Goal: Entertainment & Leisure: Consume media (video, audio)

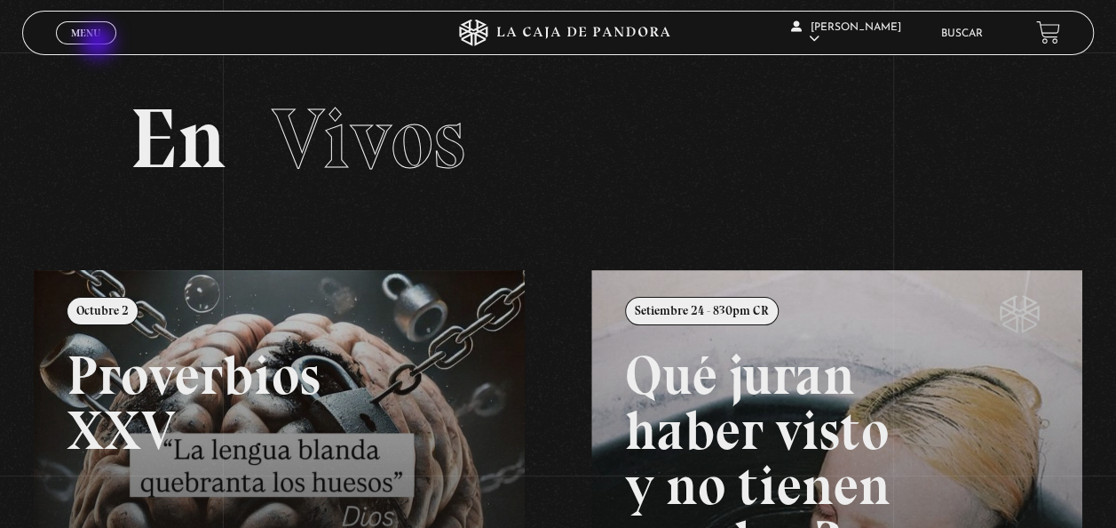
click at [81, 43] on span "Cerrar" at bounding box center [87, 49] width 42 height 12
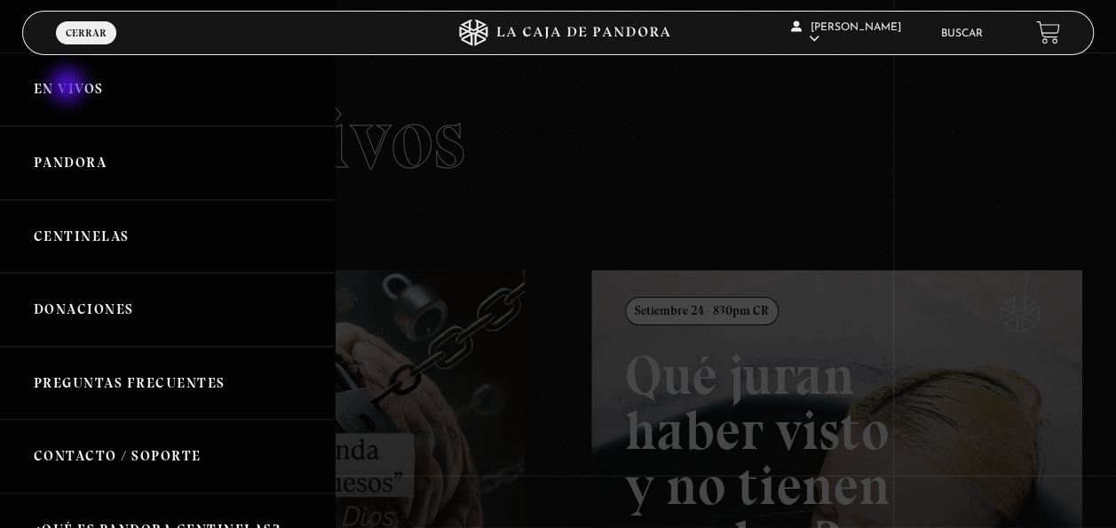
click at [69, 87] on link "En vivos" at bounding box center [167, 89] width 335 height 74
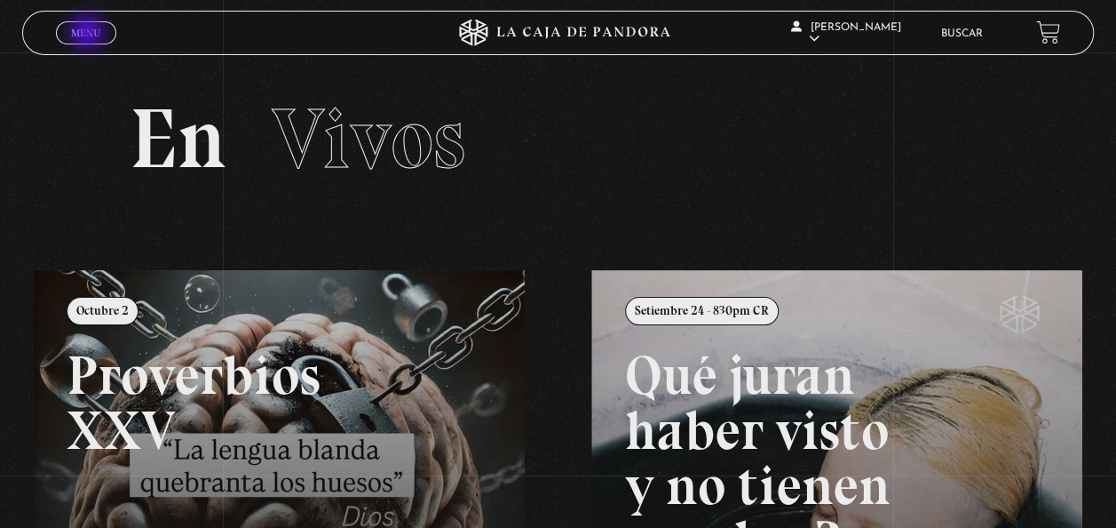
click at [89, 34] on span "Menu" at bounding box center [85, 33] width 29 height 11
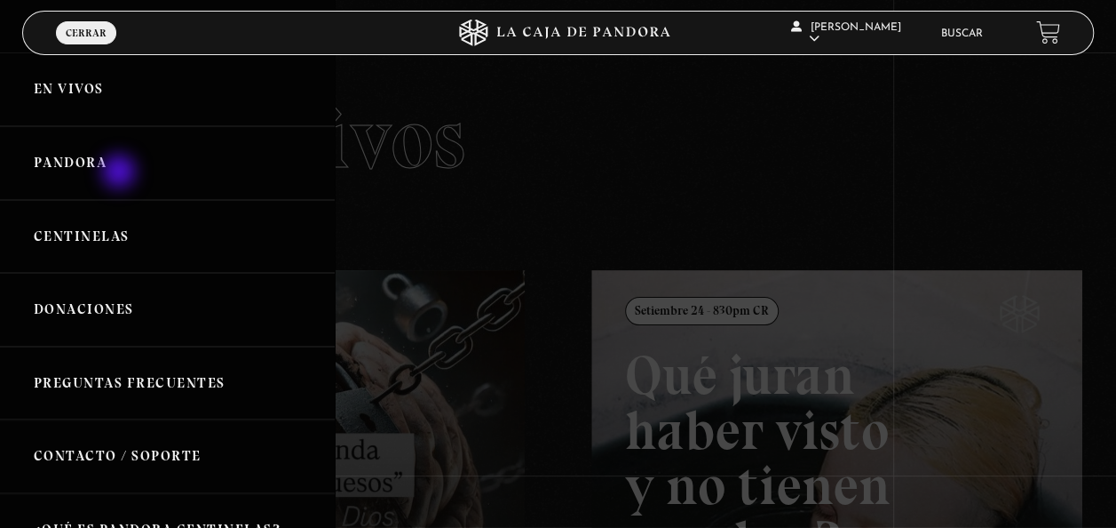
click at [121, 171] on link "Pandora" at bounding box center [167, 163] width 335 height 74
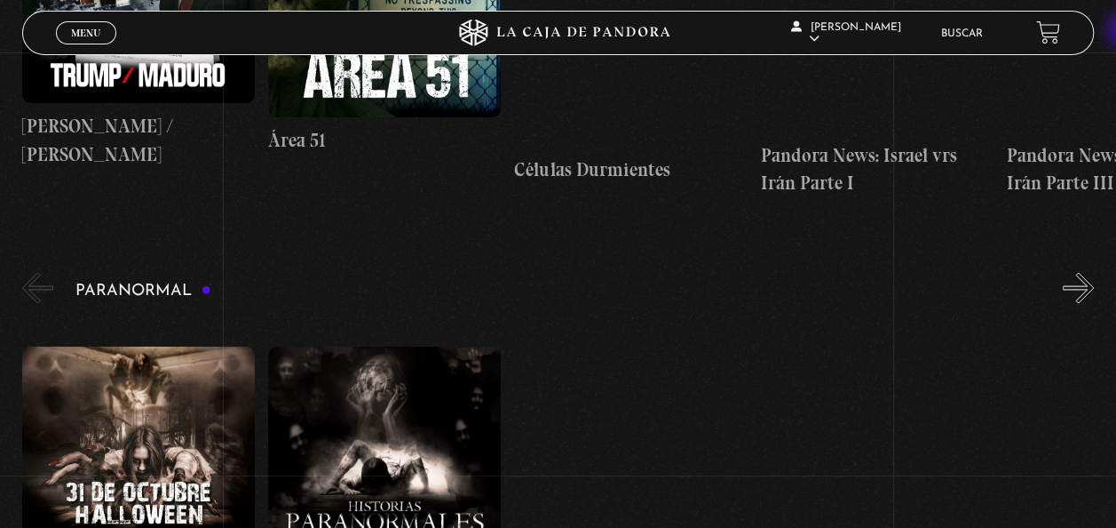
scroll to position [1604, 0]
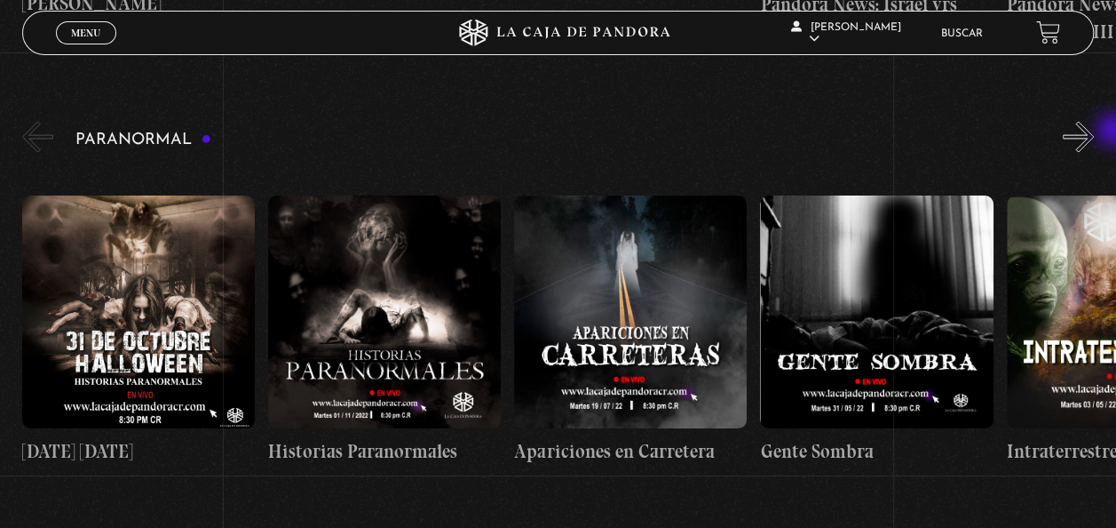
click at [1115, 131] on div "Paranormal 31 Octubre Halloween Historias Paranormales Apariciones en Carretera…" at bounding box center [569, 305] width 1094 height 376
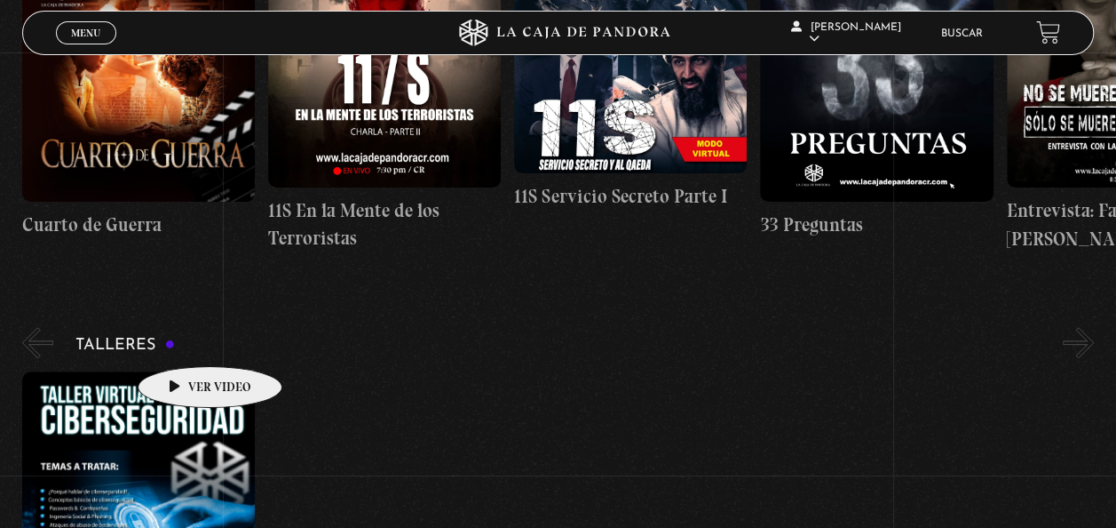
scroll to position [0, 0]
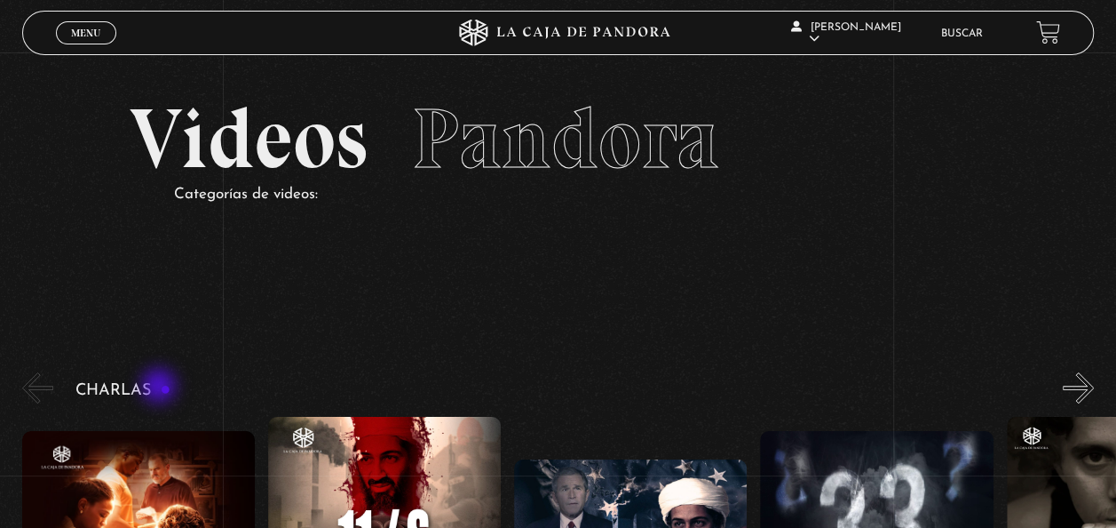
click at [161, 387] on h3 "Charlas" at bounding box center [122, 390] width 95 height 17
click at [46, 385] on button "«" at bounding box center [37, 387] width 31 height 31
click at [37, 385] on button "«" at bounding box center [37, 387] width 31 height 31
drag, startPoint x: 37, startPoint y: 385, endPoint x: 55, endPoint y: 386, distance: 17.8
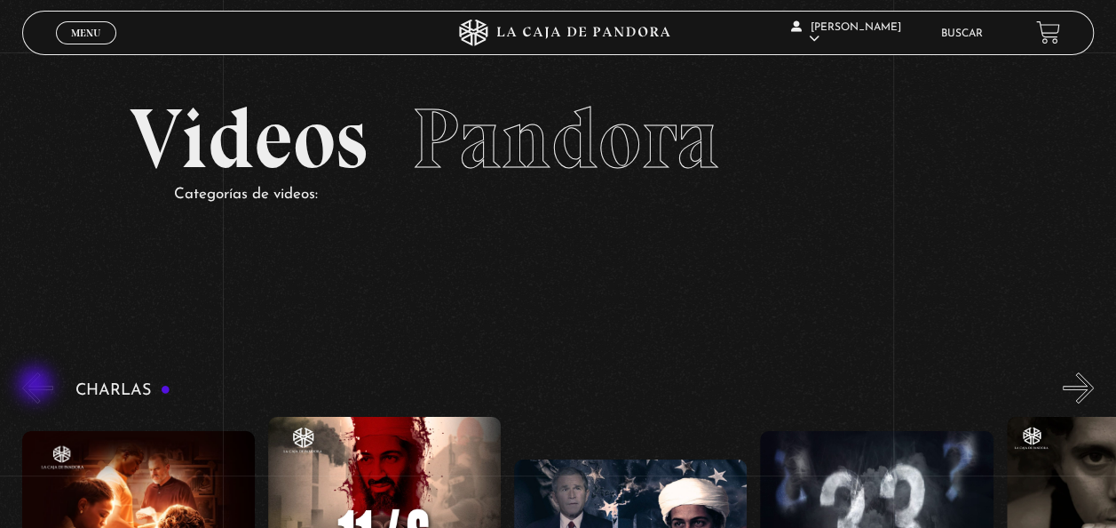
click at [36, 385] on button "«" at bounding box center [37, 387] width 31 height 31
click at [1087, 391] on button "»" at bounding box center [1078, 387] width 31 height 31
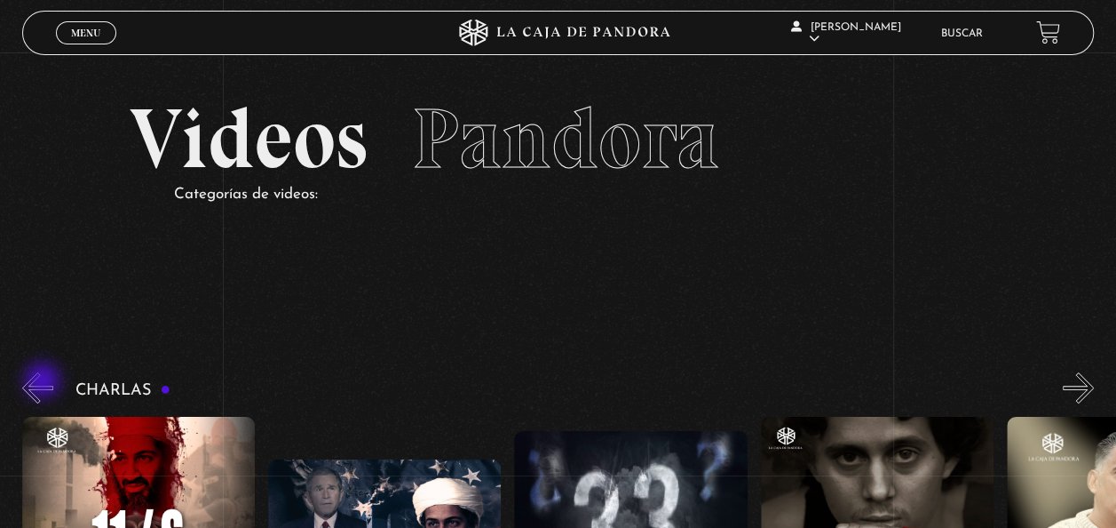
click at [39, 383] on button "«" at bounding box center [37, 387] width 31 height 31
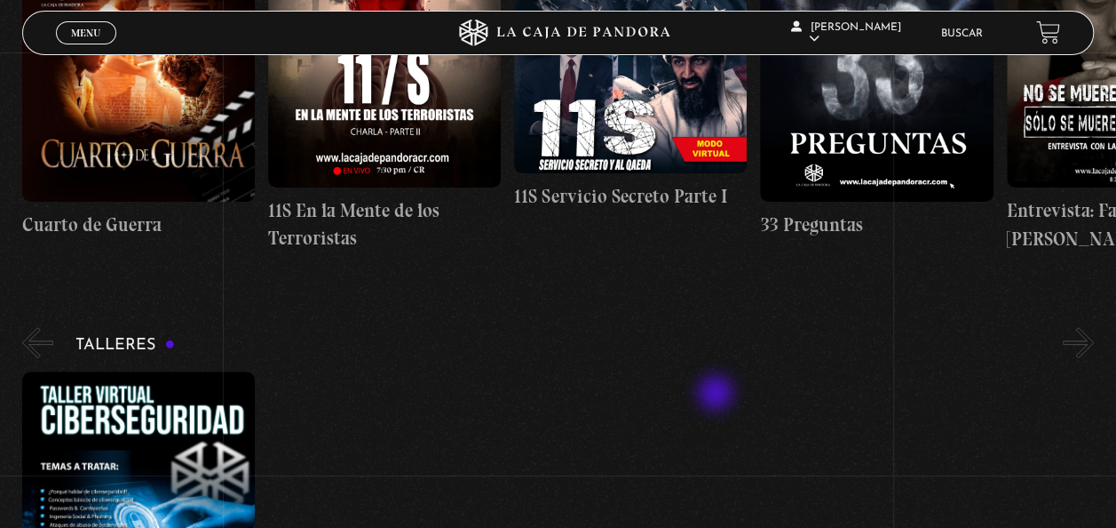
scroll to position [923, 0]
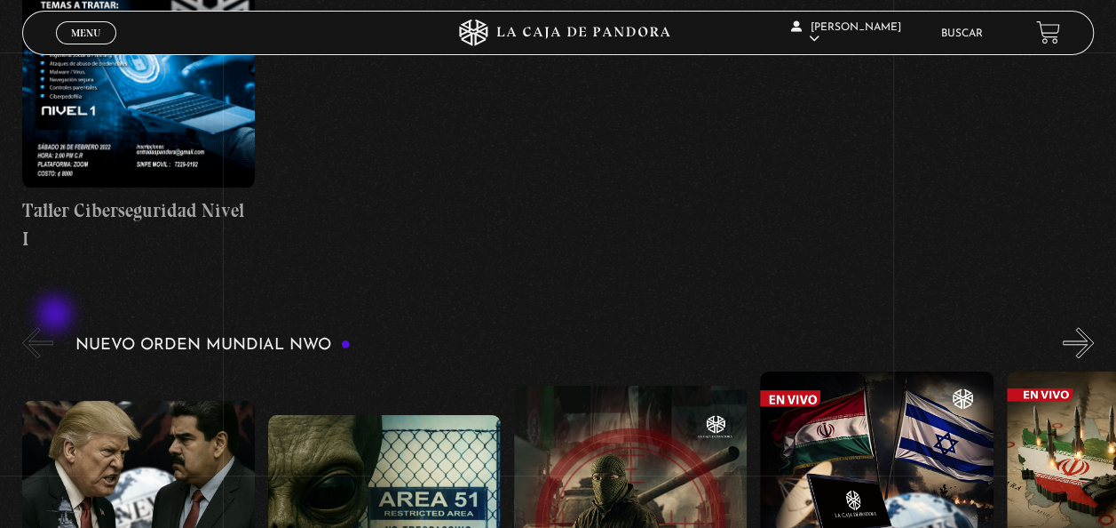
click at [57, 323] on div "Nuevo Orden Mundial NWO 2023" at bounding box center [569, 525] width 1094 height 404
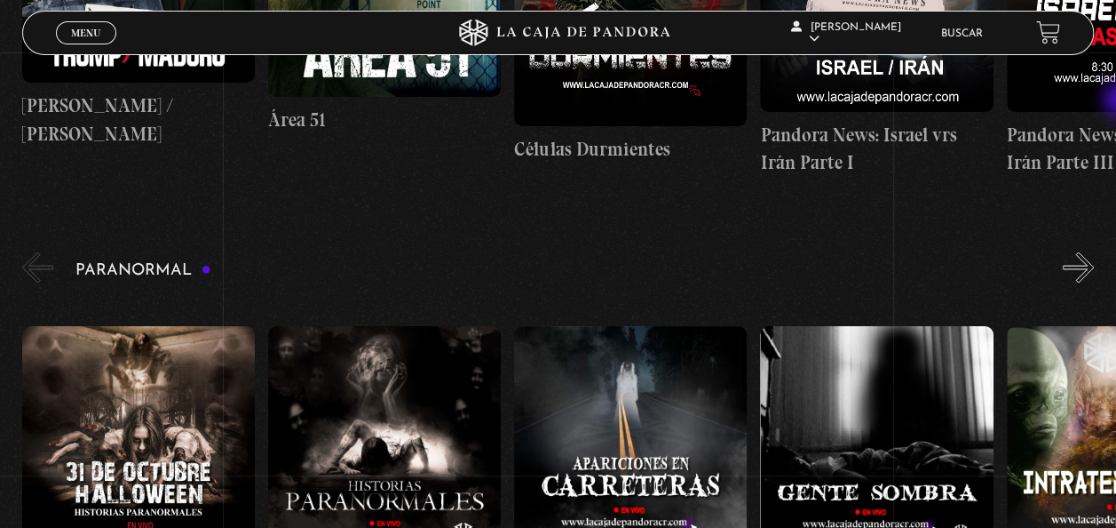
scroll to position [1521, 0]
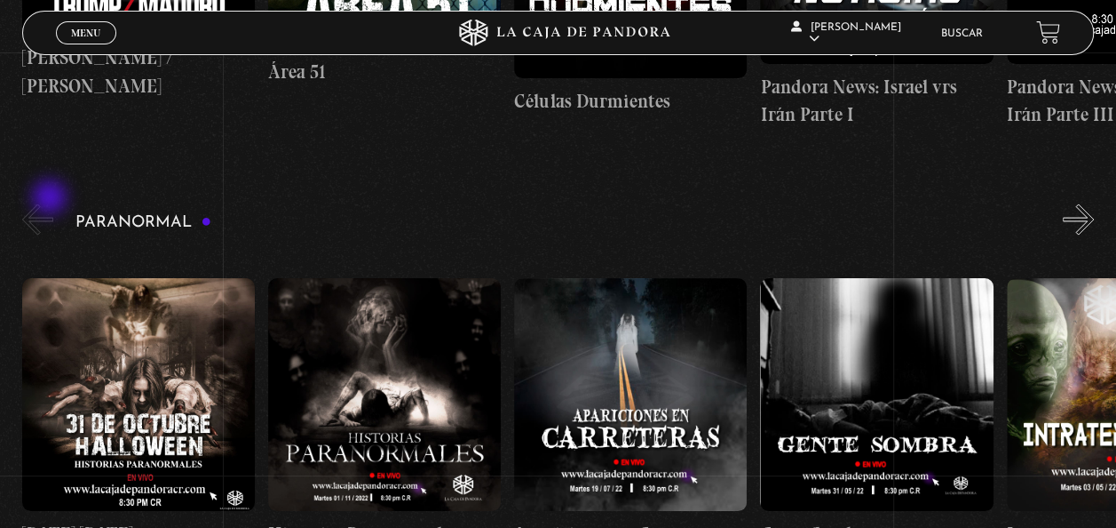
click at [31, 203] on button "«" at bounding box center [37, 218] width 31 height 31
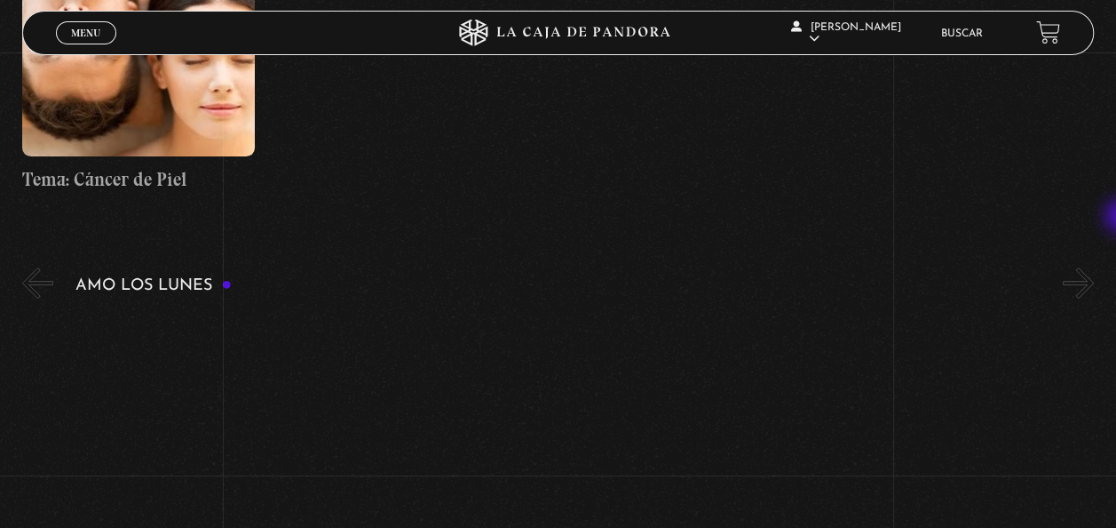
scroll to position [6857, 0]
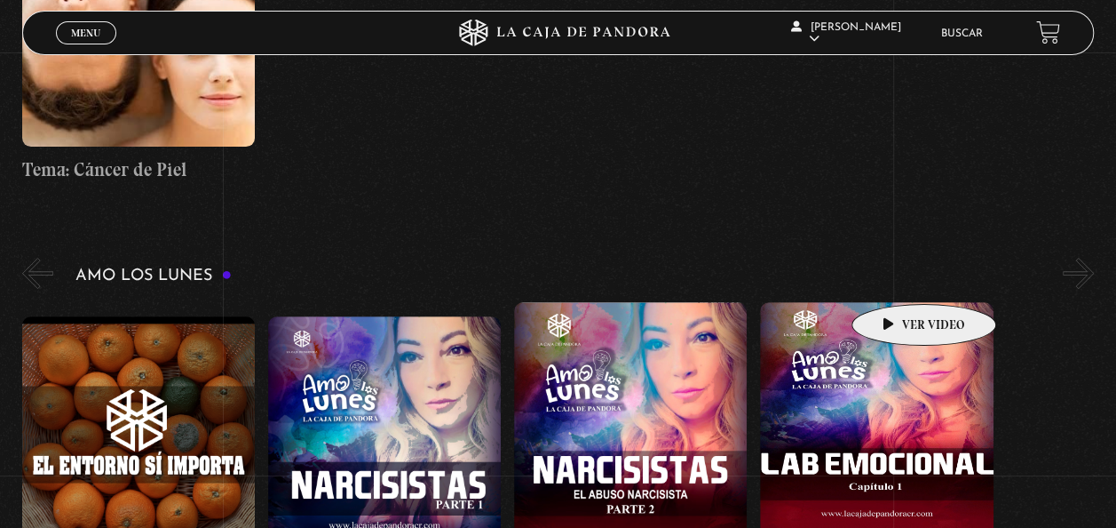
click at [895, 302] on figure at bounding box center [876, 418] width 233 height 233
click at [878, 302] on figure at bounding box center [876, 418] width 233 height 233
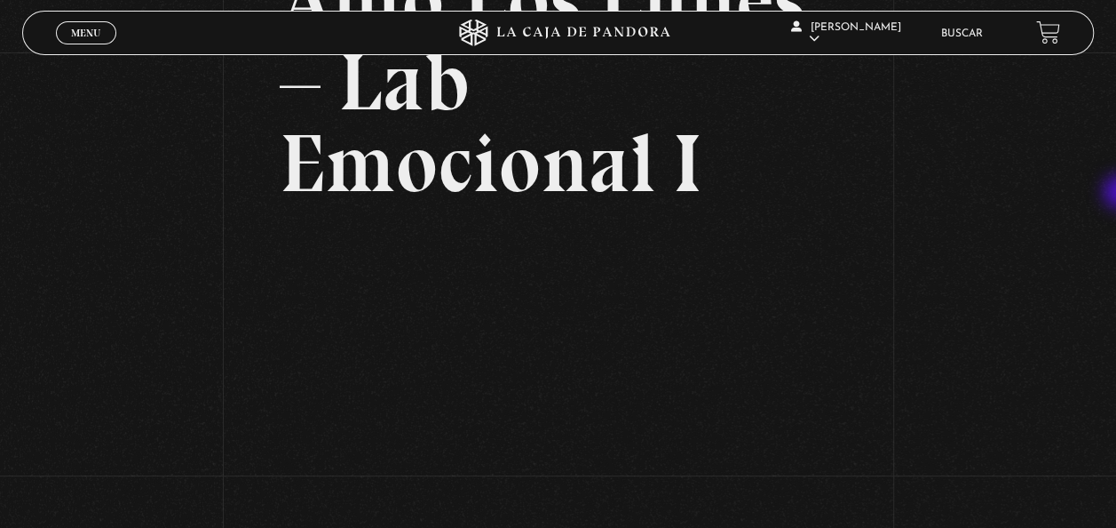
scroll to position [209, 0]
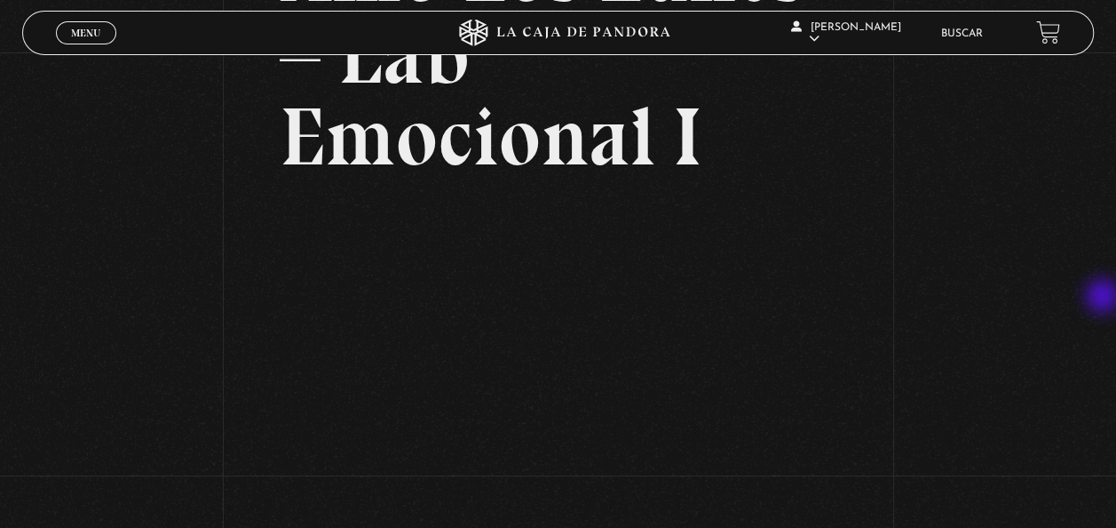
drag, startPoint x: 1110, startPoint y: 262, endPoint x: 1105, endPoint y: 297, distance: 35.9
click at [1105, 297] on div "Volver [DATE] Amo Los [DATE] – Lab Emocional I WhatsApp Twitter Messenger Email" at bounding box center [558, 221] width 1116 height 755
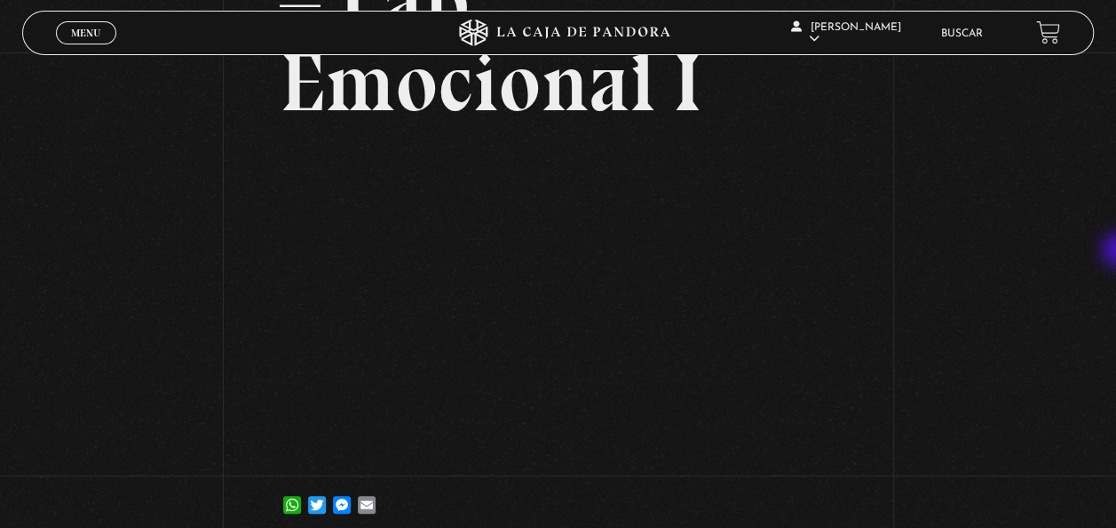
scroll to position [250, 0]
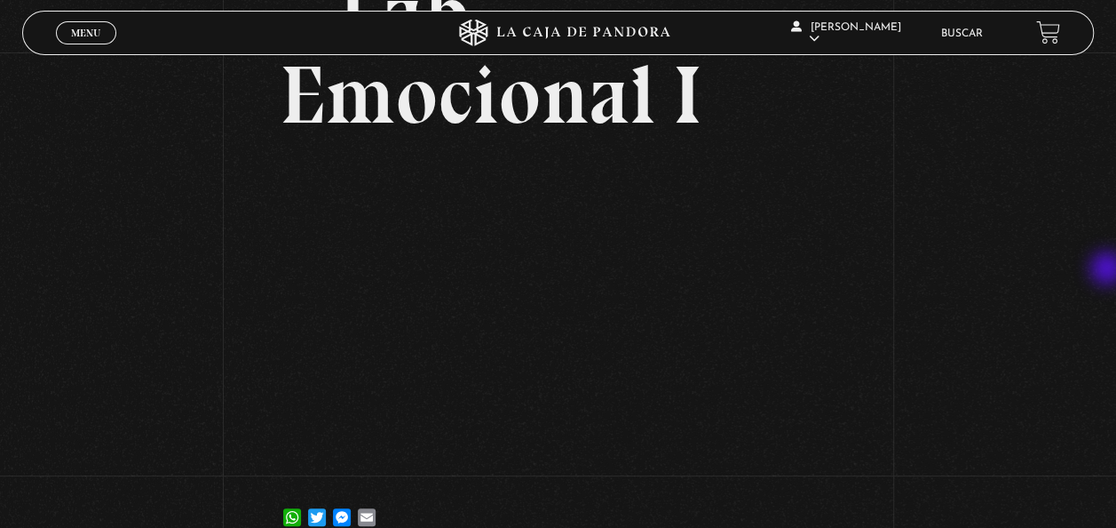
click at [1109, 270] on div "Volver [DATE] Amo Los [DATE] – Lab Emocional I WhatsApp Twitter Messenger Email" at bounding box center [558, 179] width 1116 height 755
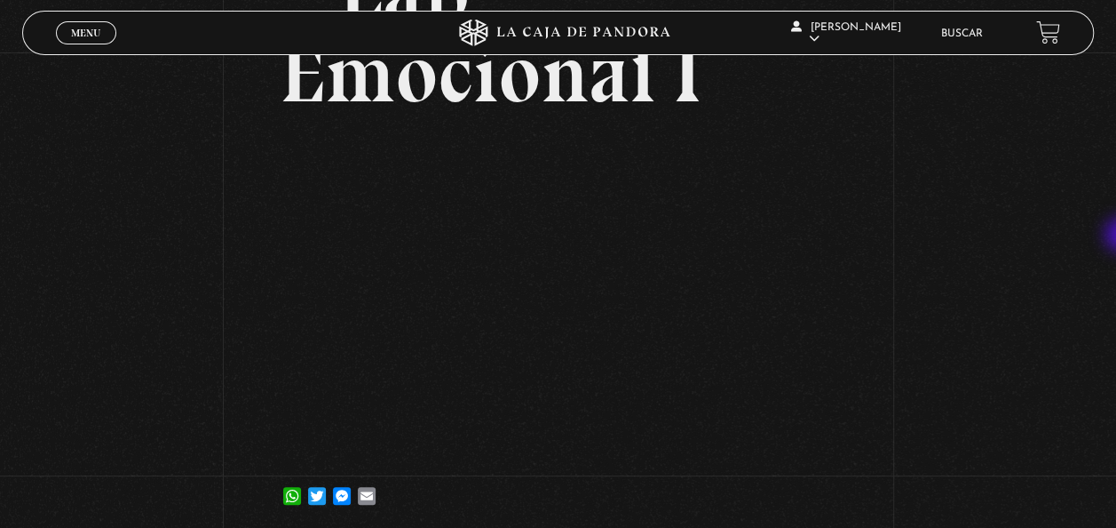
scroll to position [266, 0]
